Goal: Task Accomplishment & Management: Use online tool/utility

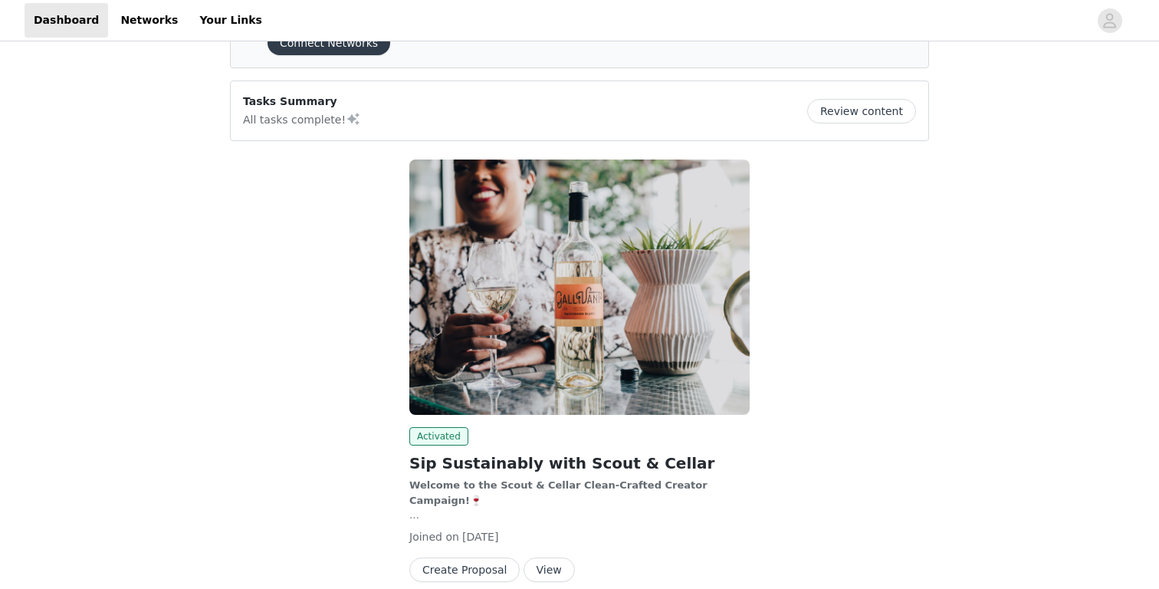
scroll to position [155, 0]
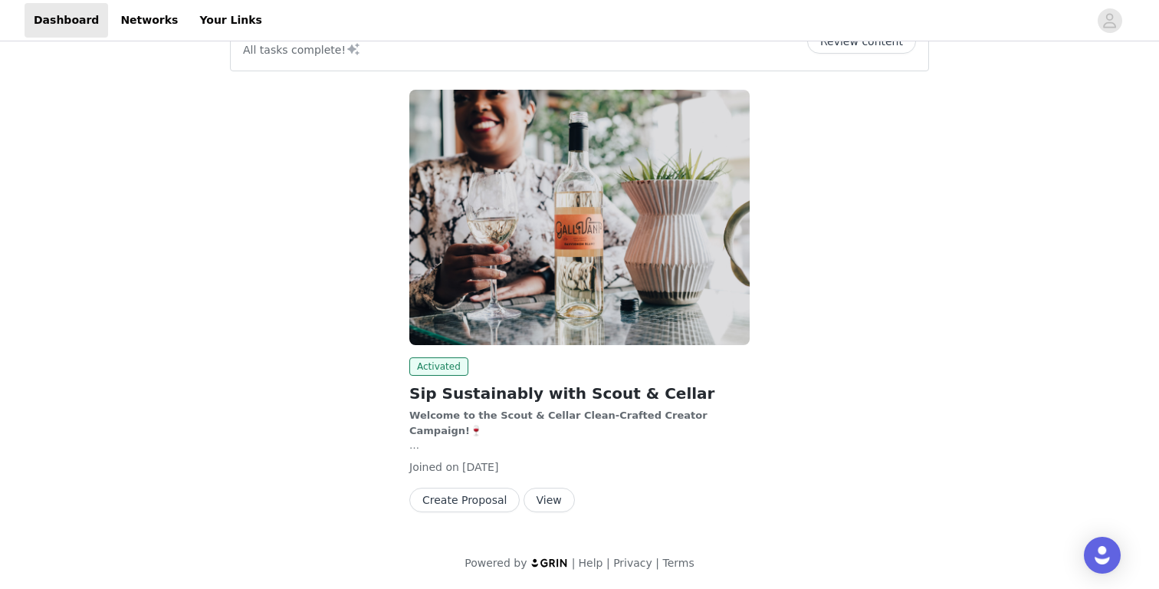
click at [535, 500] on button "View" at bounding box center [549, 500] width 51 height 25
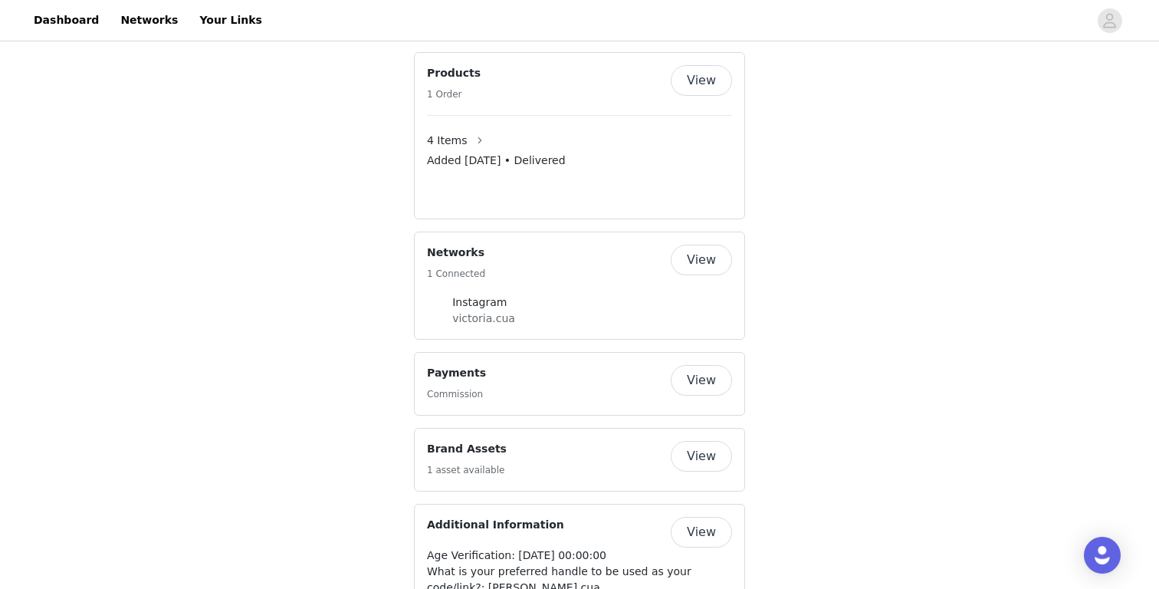
scroll to position [1406, 0]
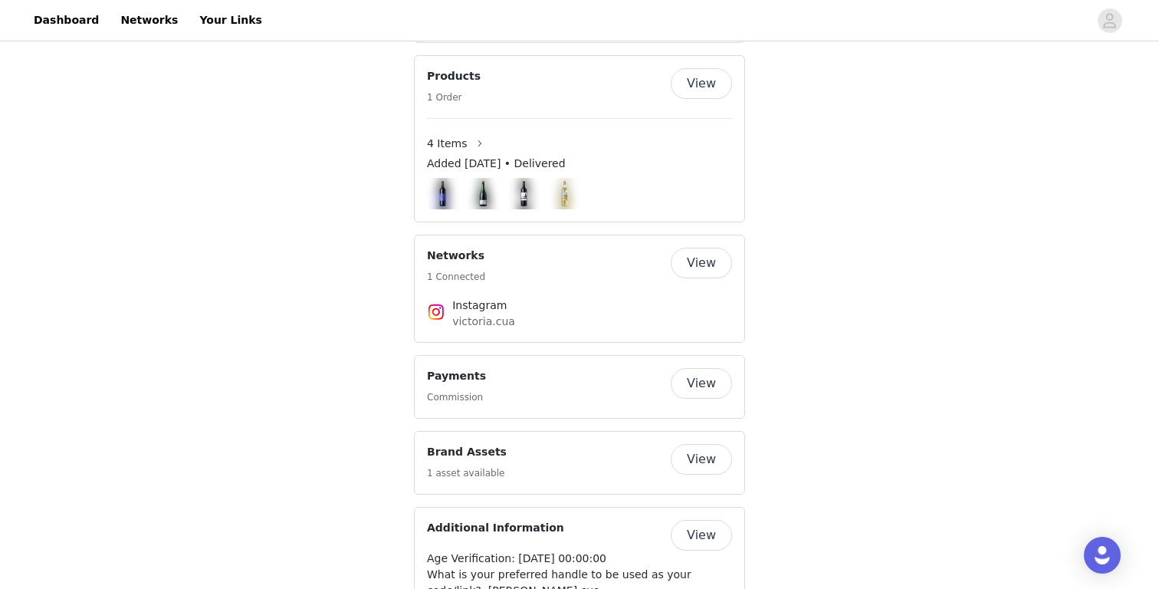
click at [685, 444] on button "View" at bounding box center [701, 459] width 61 height 31
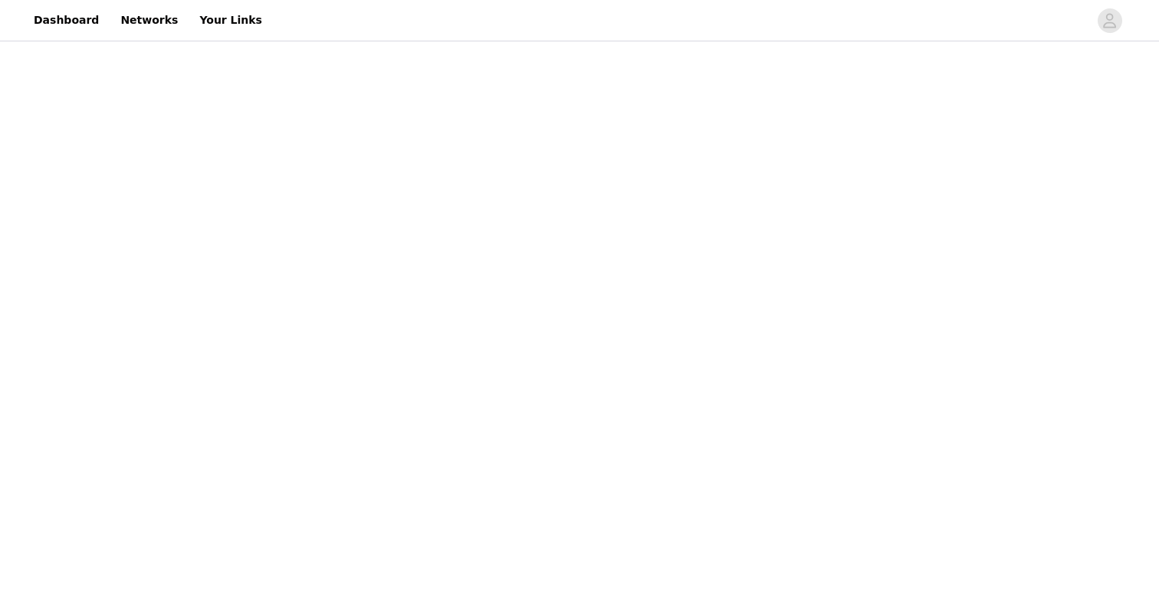
scroll to position [155, 0]
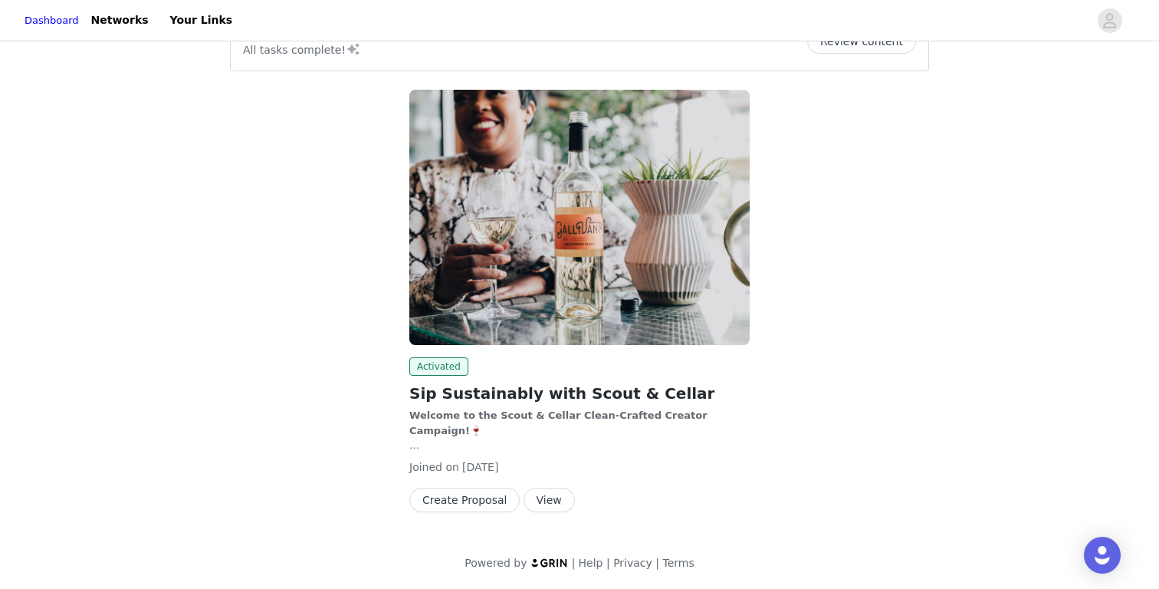
click at [538, 498] on button "View" at bounding box center [549, 500] width 51 height 25
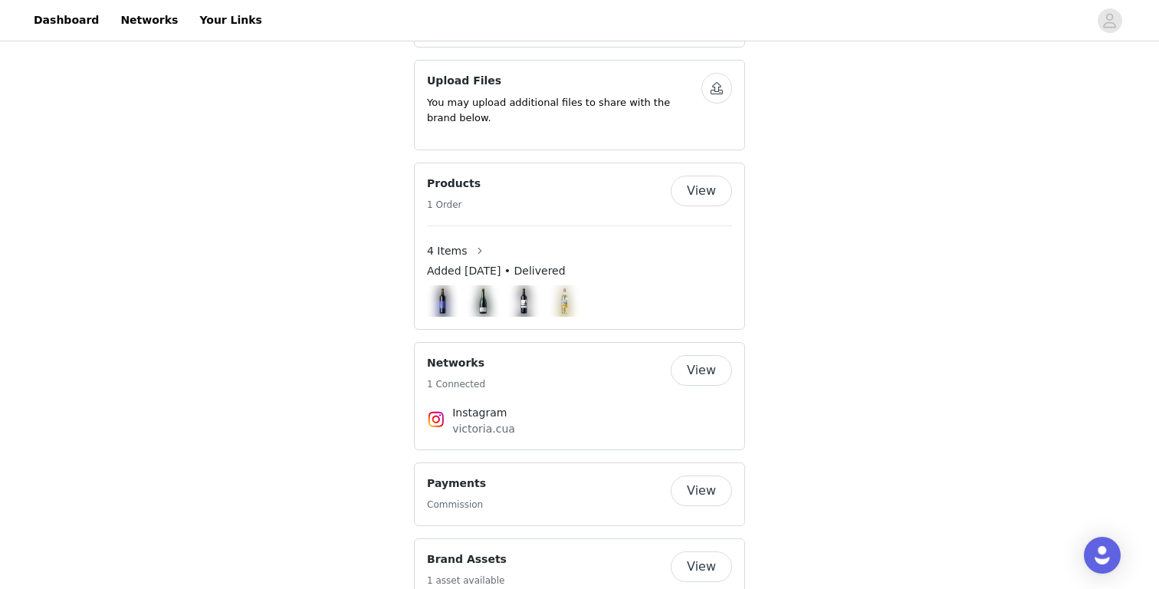
scroll to position [1302, 0]
